Goal: Information Seeking & Learning: Learn about a topic

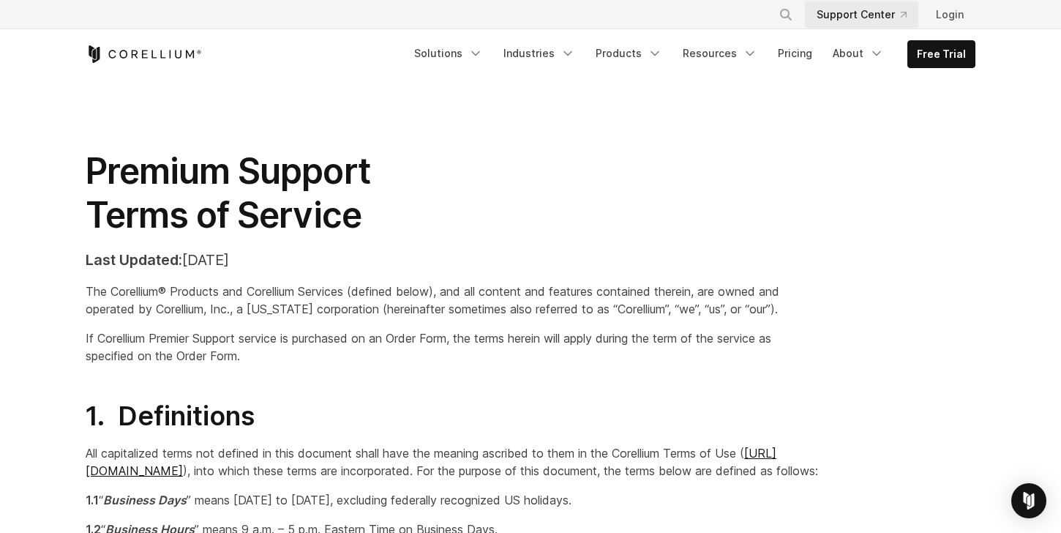
click at [853, 20] on link "Support Center" at bounding box center [861, 14] width 113 height 26
click at [781, 12] on button "Search" at bounding box center [786, 14] width 26 height 26
click at [706, 19] on input "Search our site..." at bounding box center [710, 15] width 119 height 22
type input "*******"
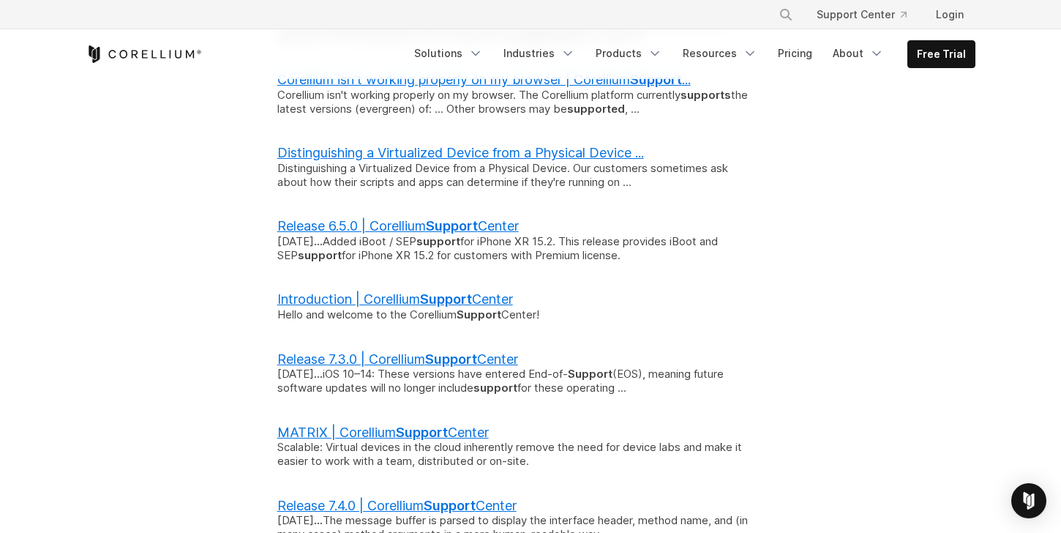
scroll to position [728, 0]
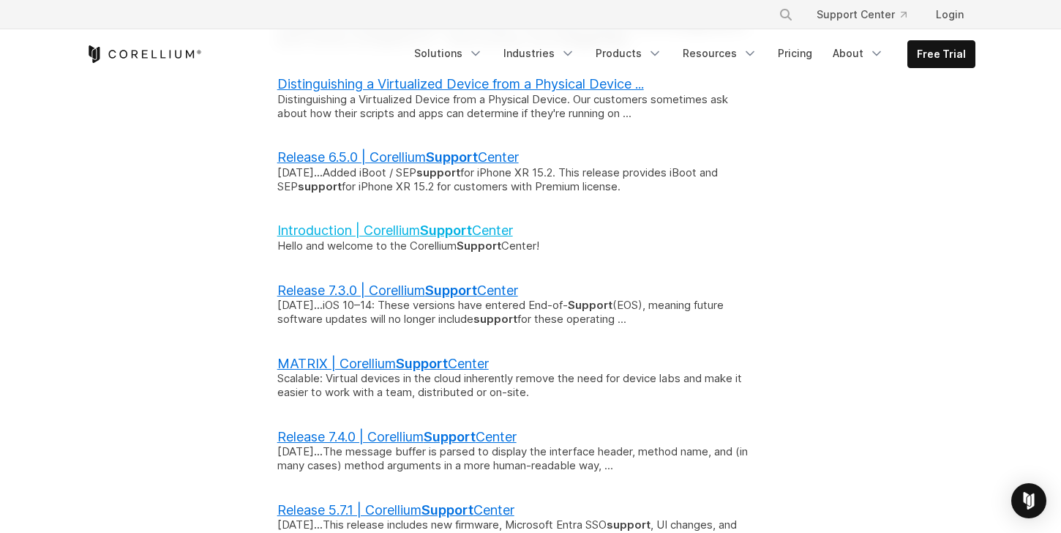
click at [318, 233] on link "Introduction | Corellium Support Center" at bounding box center [395, 230] width 236 height 15
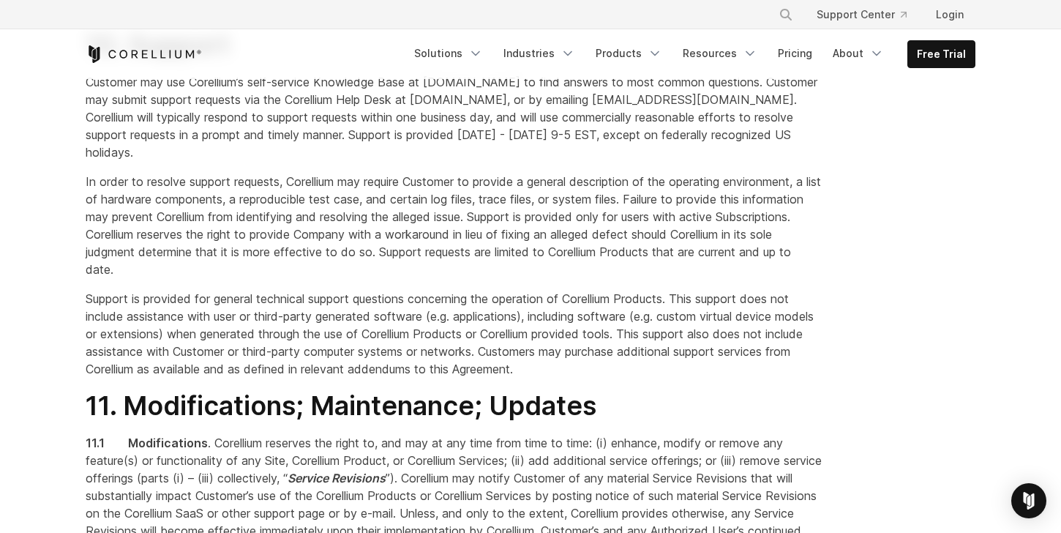
scroll to position [5797, 0]
